Goal: Information Seeking & Learning: Learn about a topic

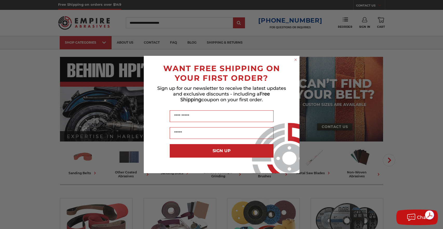
click at [105, 43] on div "Close dialog WANT FREE SHIPPING ON YOUR FIRST ORDER? Sign up for our newsletter…" at bounding box center [221, 114] width 443 height 229
drag, startPoint x: 296, startPoint y: 60, endPoint x: 288, endPoint y: 59, distance: 7.9
click at [296, 60] on icon "Close dialog" at bounding box center [296, 60] width 2 height 2
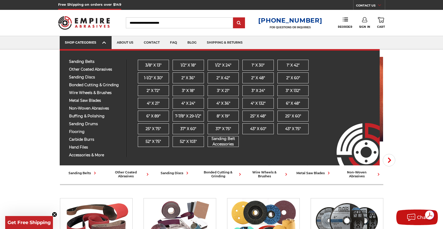
click at [100, 42] on div "SHOP CATEGORIES" at bounding box center [86, 42] width 42 height 4
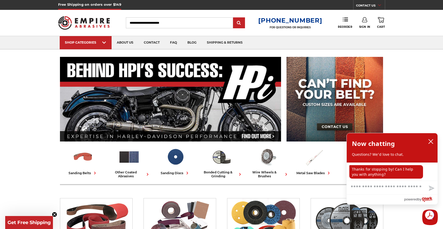
drag, startPoint x: 421, startPoint y: 97, endPoint x: 423, endPoint y: 100, distance: 3.7
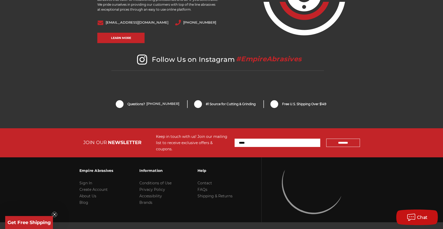
scroll to position [1101, 0]
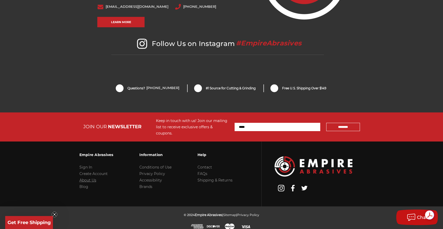
click at [91, 178] on link "About Us" at bounding box center [87, 180] width 17 height 5
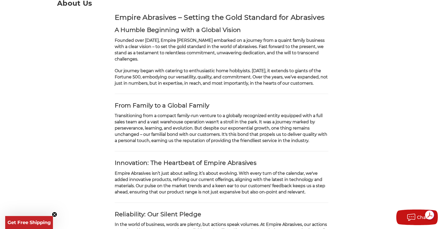
scroll to position [82, 0]
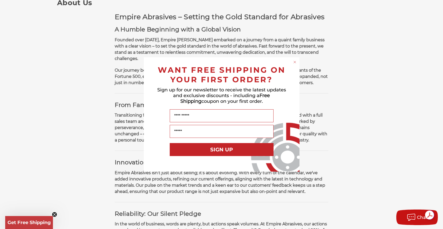
click at [295, 62] on icon "Close dialog" at bounding box center [295, 62] width 2 height 2
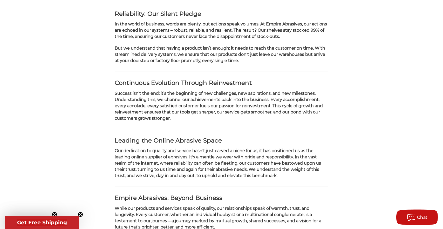
scroll to position [0, 0]
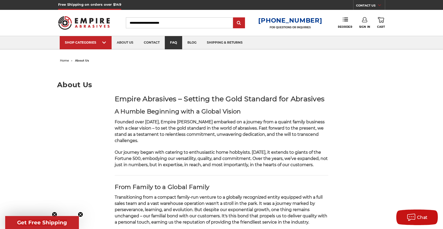
click at [176, 44] on link "faq" at bounding box center [173, 42] width 17 height 13
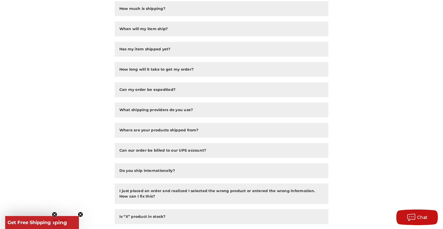
scroll to position [134, 0]
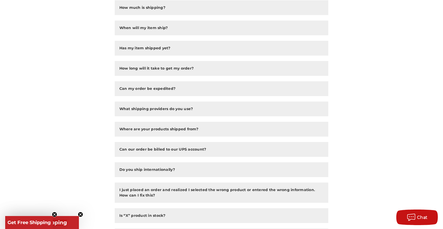
drag, startPoint x: 355, startPoint y: 13, endPoint x: 337, endPoint y: 5, distance: 18.8
click at [355, 13] on main "FAQ How can I place an order? Orders can be placed in one of the following ways…" at bounding box center [221, 150] width 329 height 440
